Goal: Browse casually: Explore the website without a specific task or goal

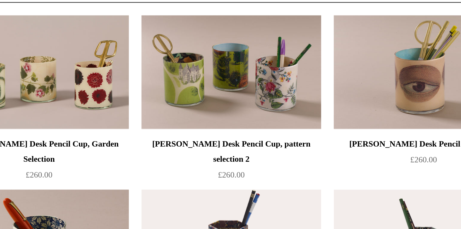
scroll to position [0, 0]
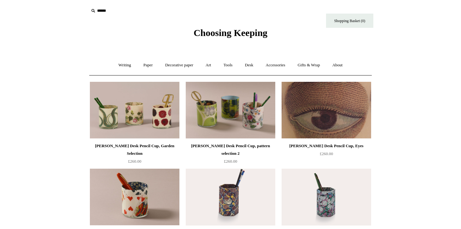
click at [370, 109] on img at bounding box center [327, 110] width 90 height 57
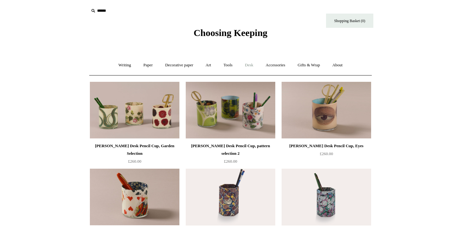
click at [251, 67] on link "Desk +" at bounding box center [249, 65] width 20 height 17
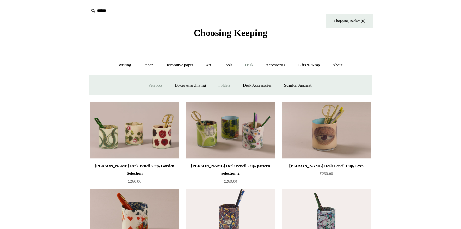
click at [219, 85] on link "Folders" at bounding box center [225, 85] width 24 height 17
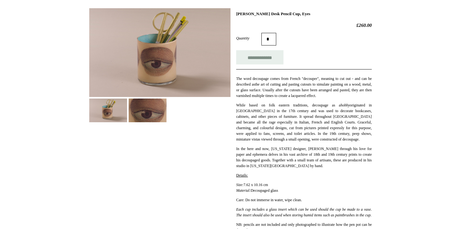
scroll to position [91, 0]
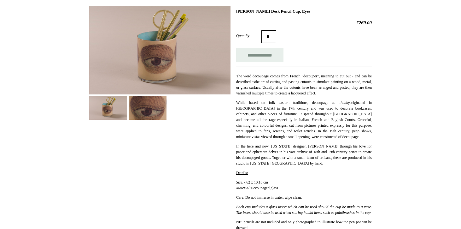
click at [144, 103] on img at bounding box center [148, 108] width 38 height 24
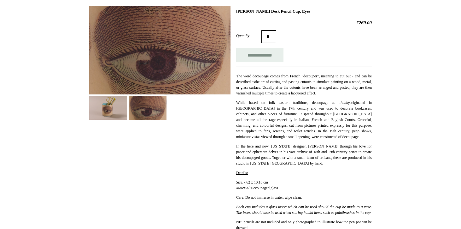
click at [119, 108] on img at bounding box center [108, 108] width 38 height 24
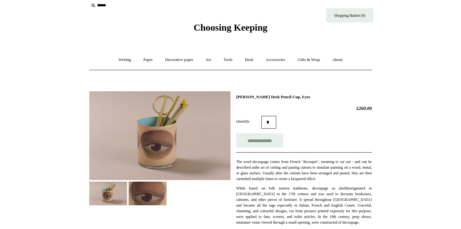
scroll to position [4, 0]
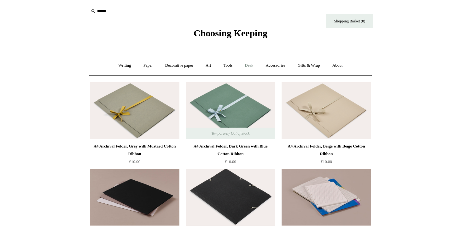
click at [255, 63] on link "Desk +" at bounding box center [249, 65] width 20 height 17
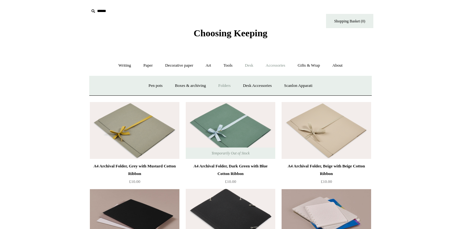
click at [268, 67] on link "Accessories +" at bounding box center [275, 65] width 31 height 17
click at [220, 86] on link "Light mills" at bounding box center [224, 85] width 29 height 17
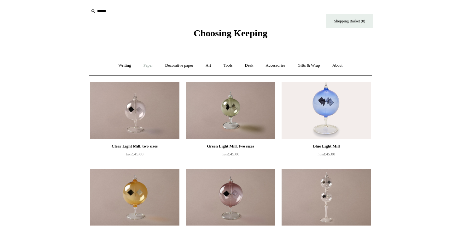
click at [143, 67] on link "Paper +" at bounding box center [148, 65] width 21 height 17
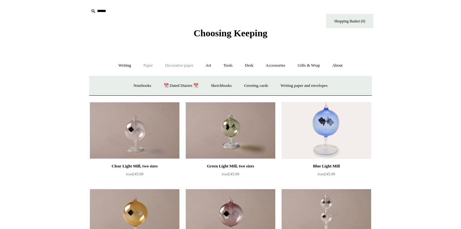
click at [181, 64] on link "Decorative paper +" at bounding box center [179, 65] width 39 height 17
click at [285, 86] on link "Japanese" at bounding box center [280, 85] width 26 height 17
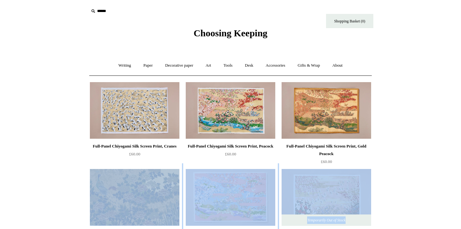
drag, startPoint x: 38, startPoint y: 138, endPoint x: 99, endPoint y: 193, distance: 82.4
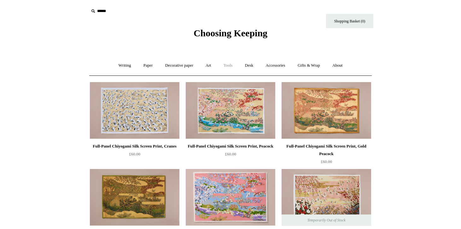
click at [226, 65] on link "Tools +" at bounding box center [228, 65] width 21 height 17
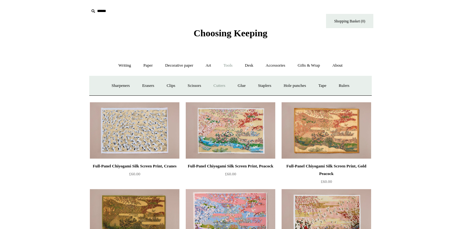
click at [225, 84] on link "Cutters" at bounding box center [219, 85] width 23 height 17
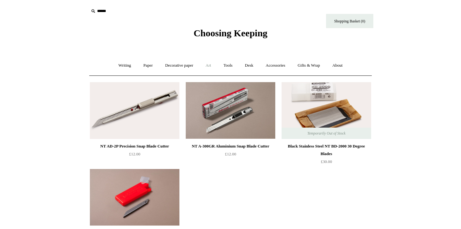
click at [210, 64] on link "Art +" at bounding box center [208, 65] width 17 height 17
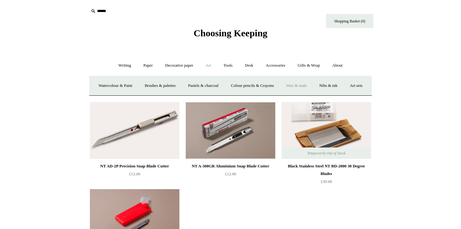
click at [313, 84] on link "Wax & seals" at bounding box center [297, 85] width 32 height 17
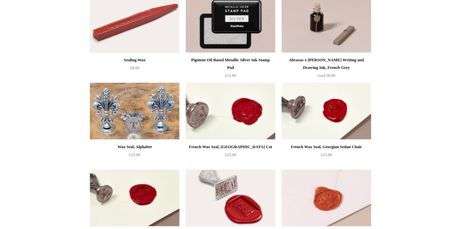
scroll to position [84, 0]
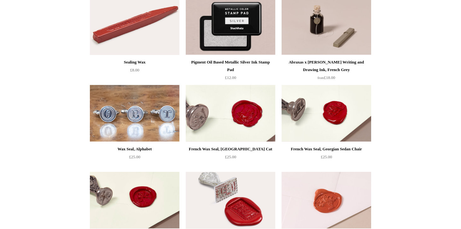
click at [138, 110] on img at bounding box center [135, 113] width 90 height 57
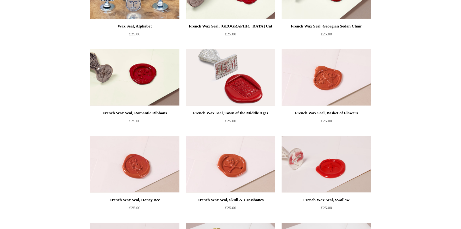
scroll to position [209, 0]
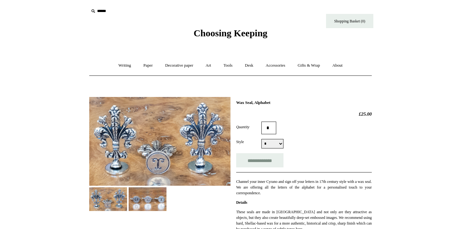
select select "*"
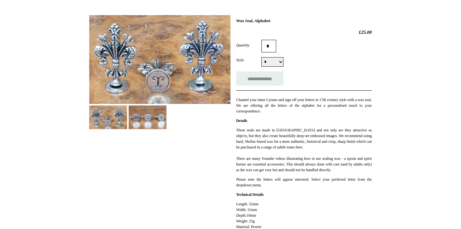
scroll to position [79, 0]
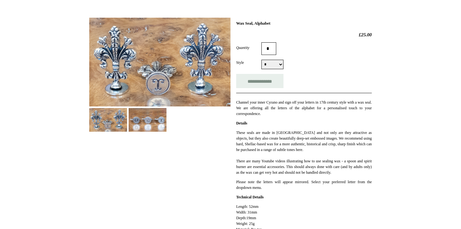
click at [199, 0] on body "Menu Choosing Keeping * Shipping Information Shopping Basket (0) * ⤺ +" at bounding box center [231, 180] width 316 height 519
